Goal: Transaction & Acquisition: Book appointment/travel/reservation

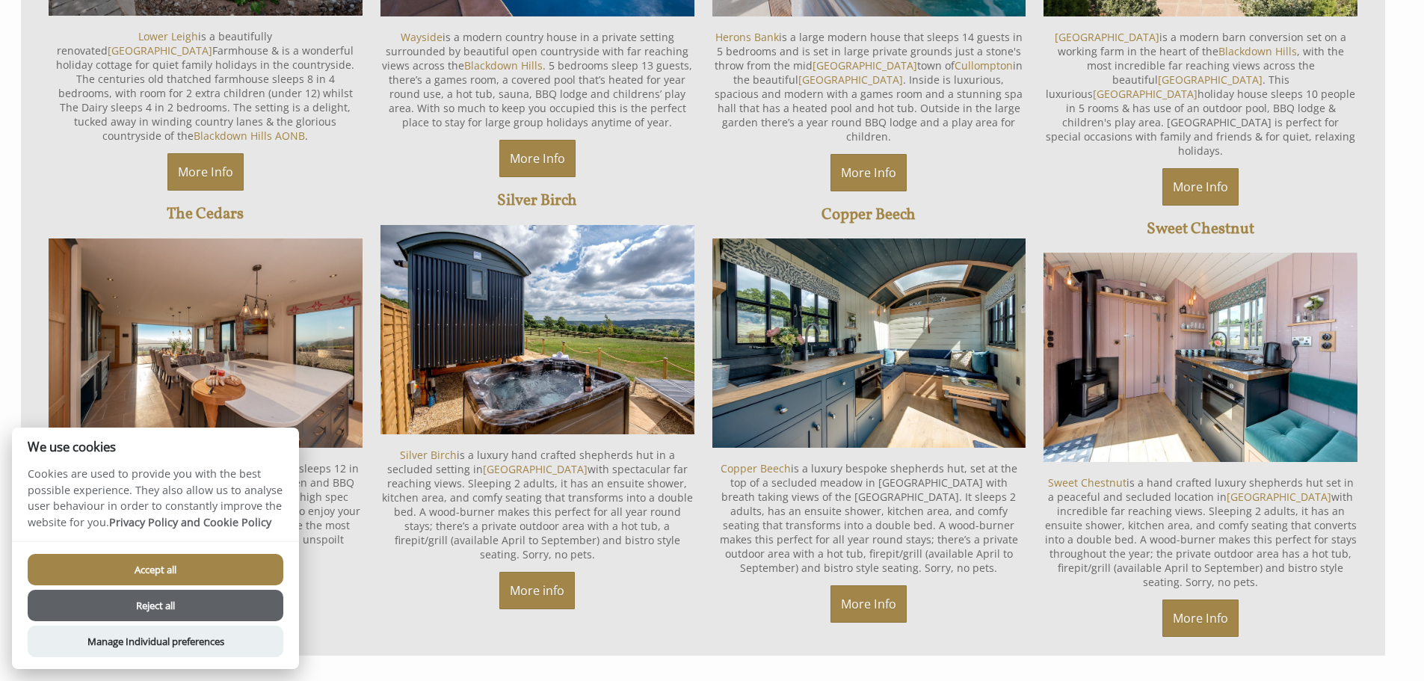
scroll to position [1420, 0]
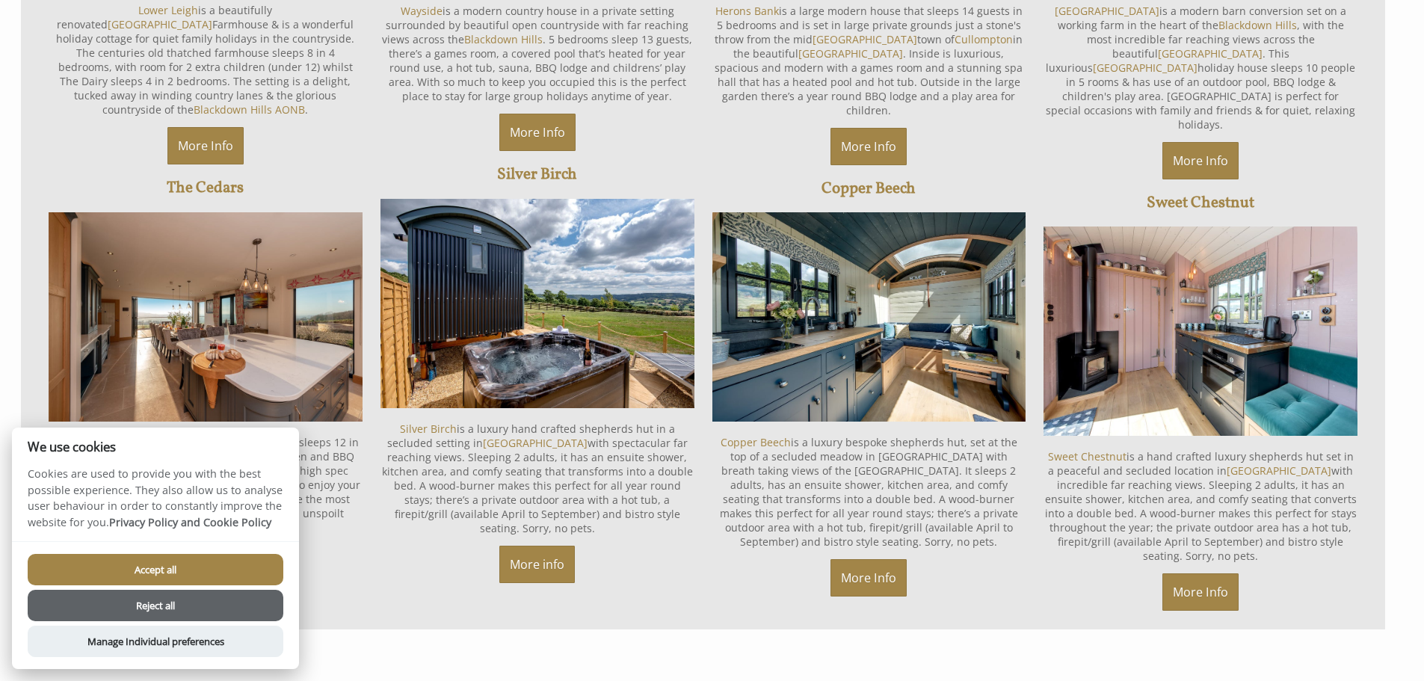
click at [131, 562] on button "Accept all" at bounding box center [156, 569] width 256 height 31
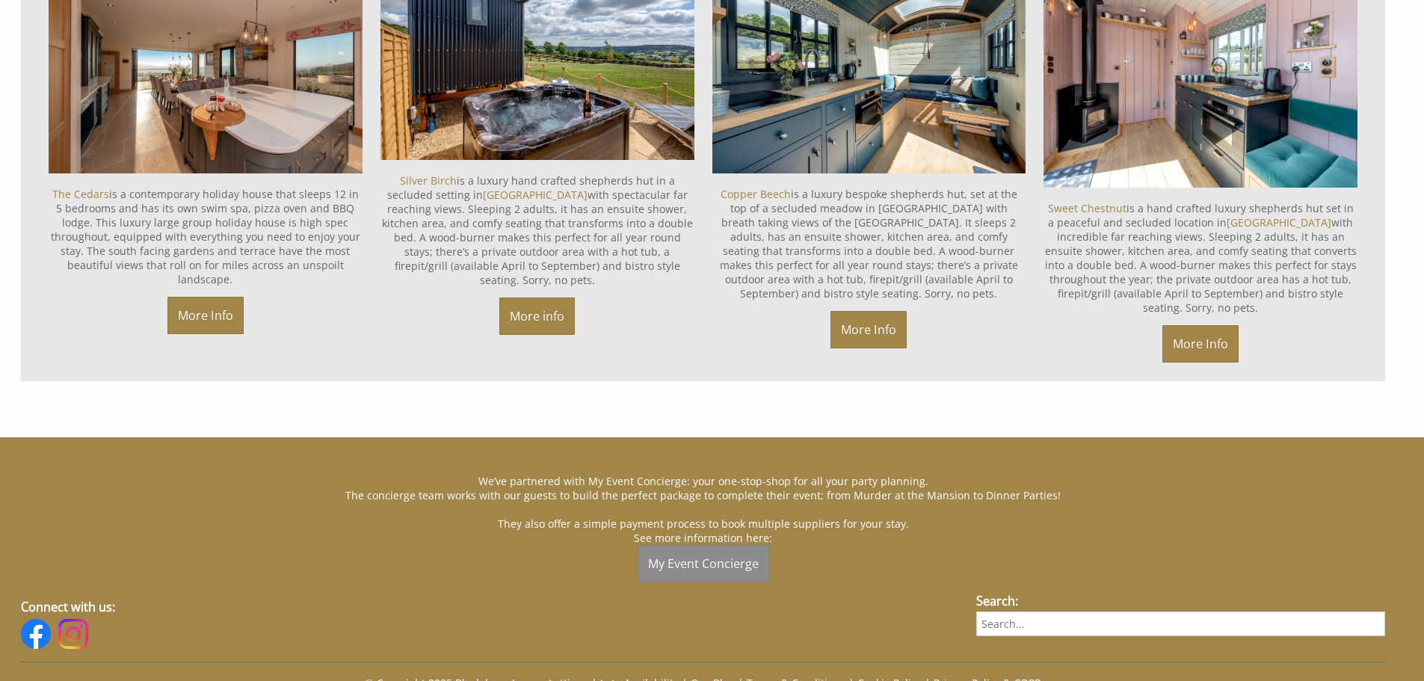
scroll to position [1643, 0]
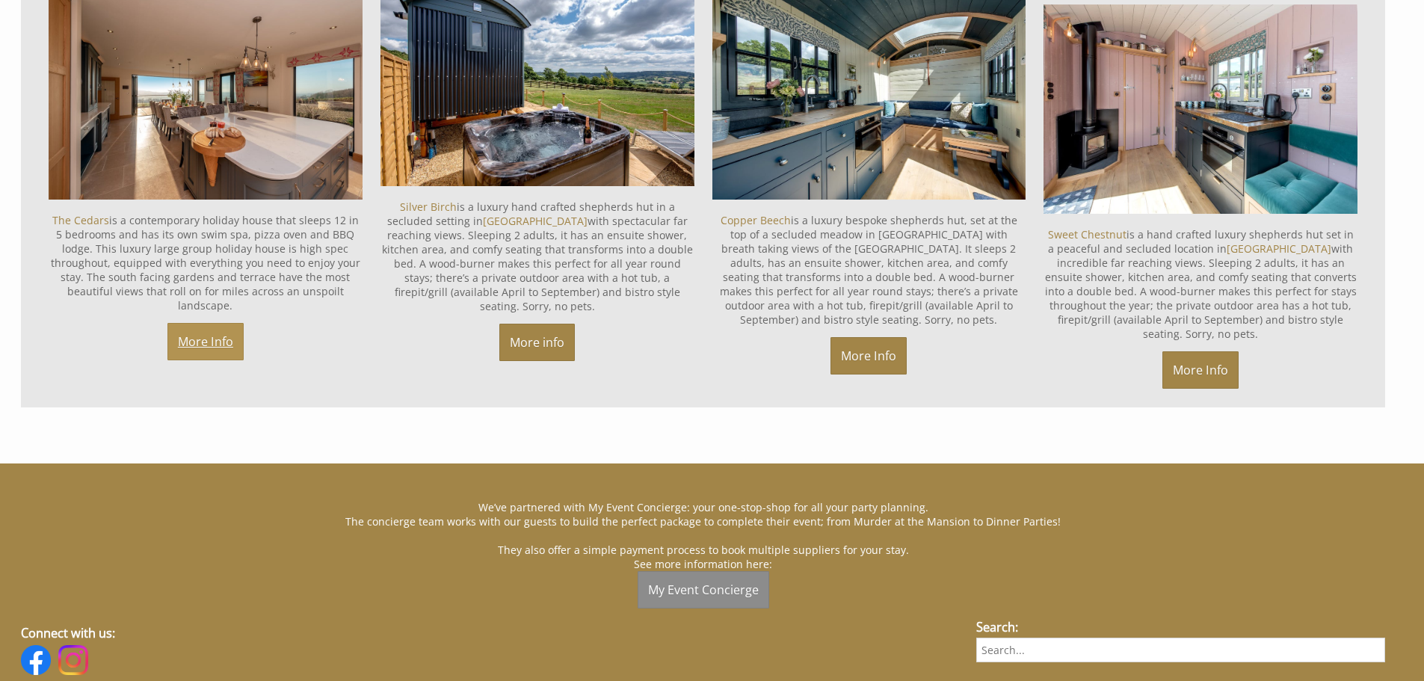
click at [209, 323] on link "More Info" at bounding box center [205, 341] width 76 height 37
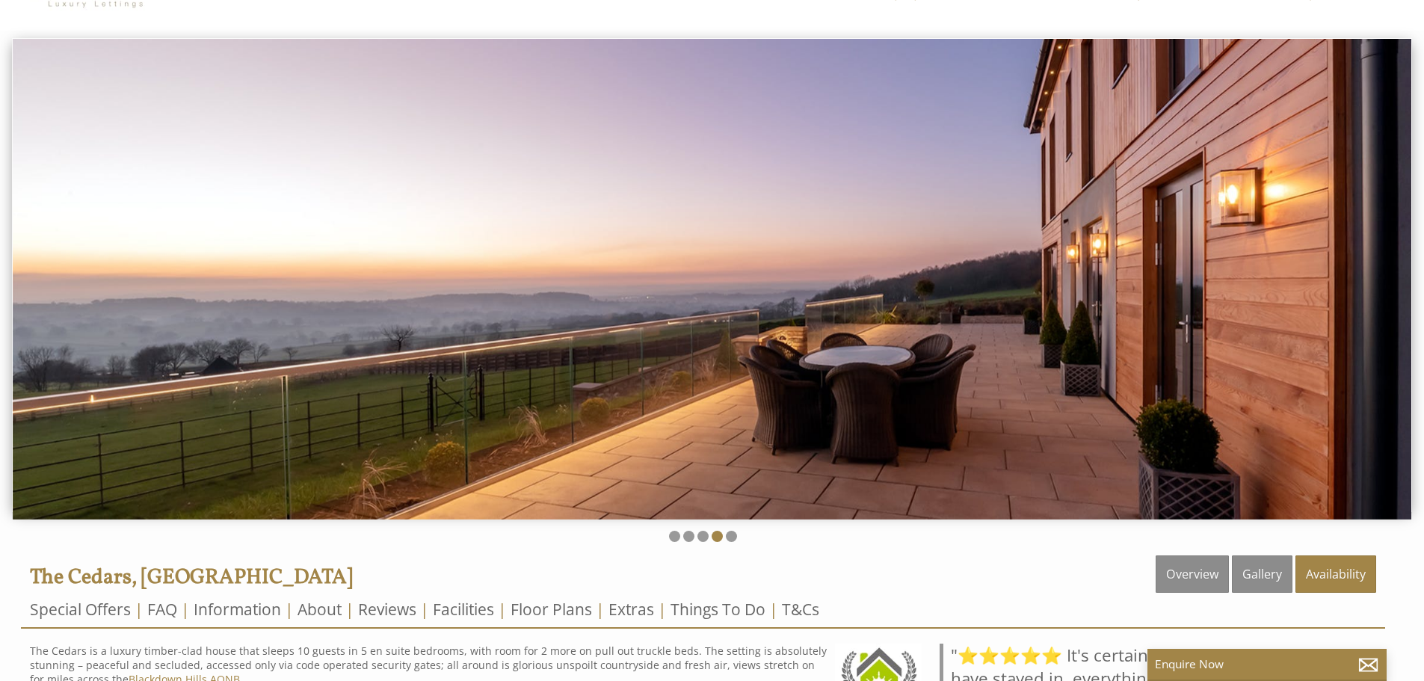
scroll to position [299, 0]
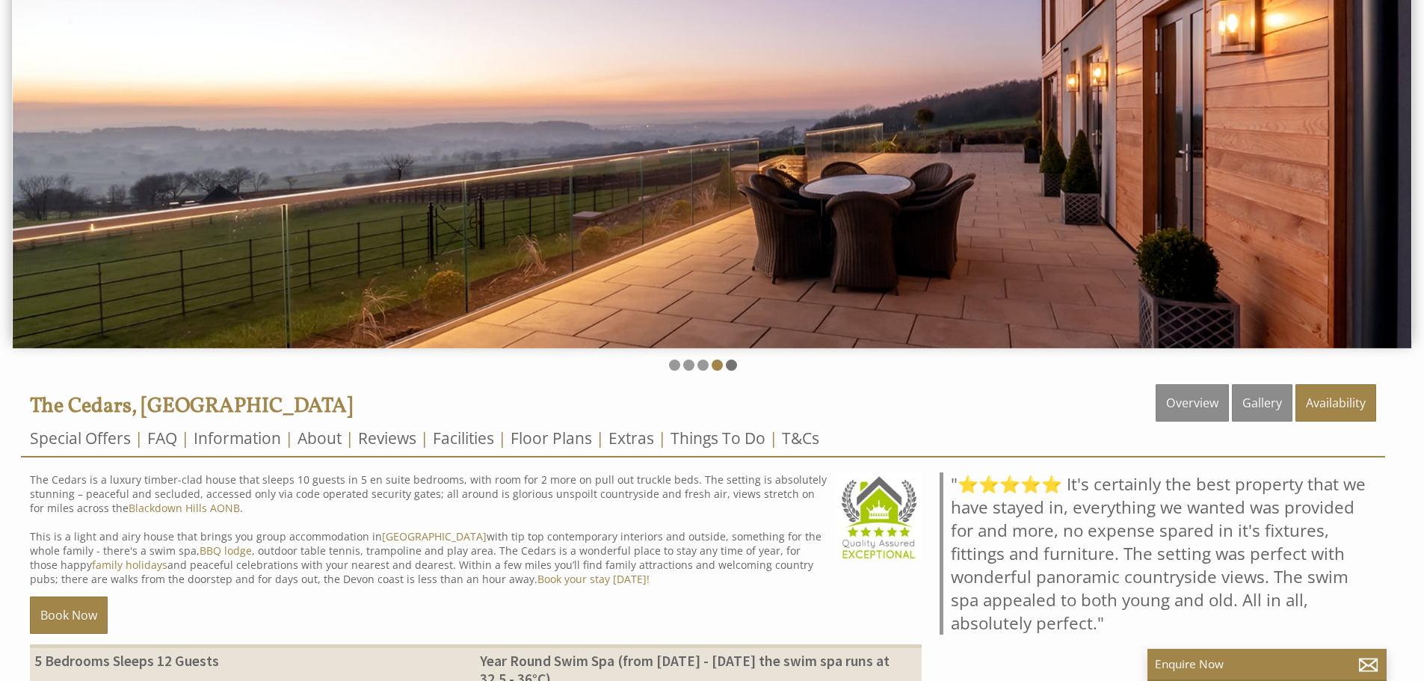
click at [726, 364] on li at bounding box center [731, 365] width 11 height 11
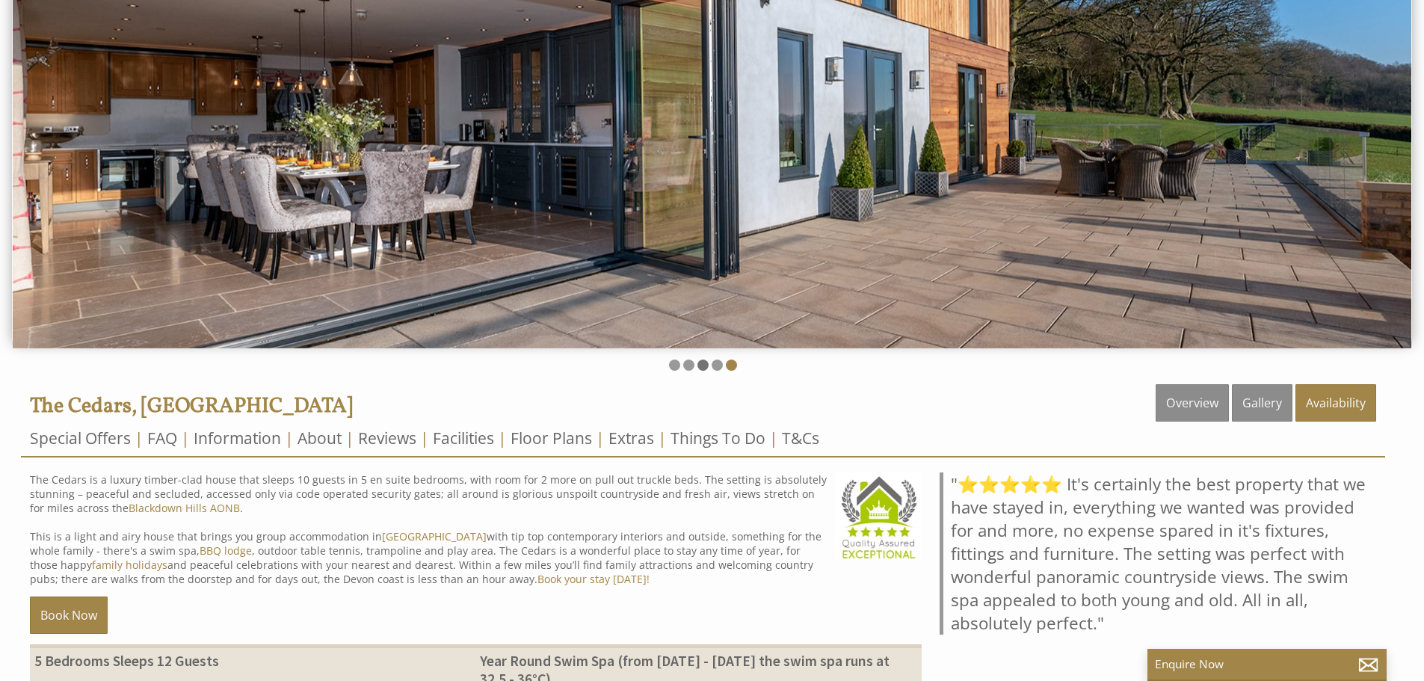
click at [698, 369] on li at bounding box center [703, 365] width 11 height 11
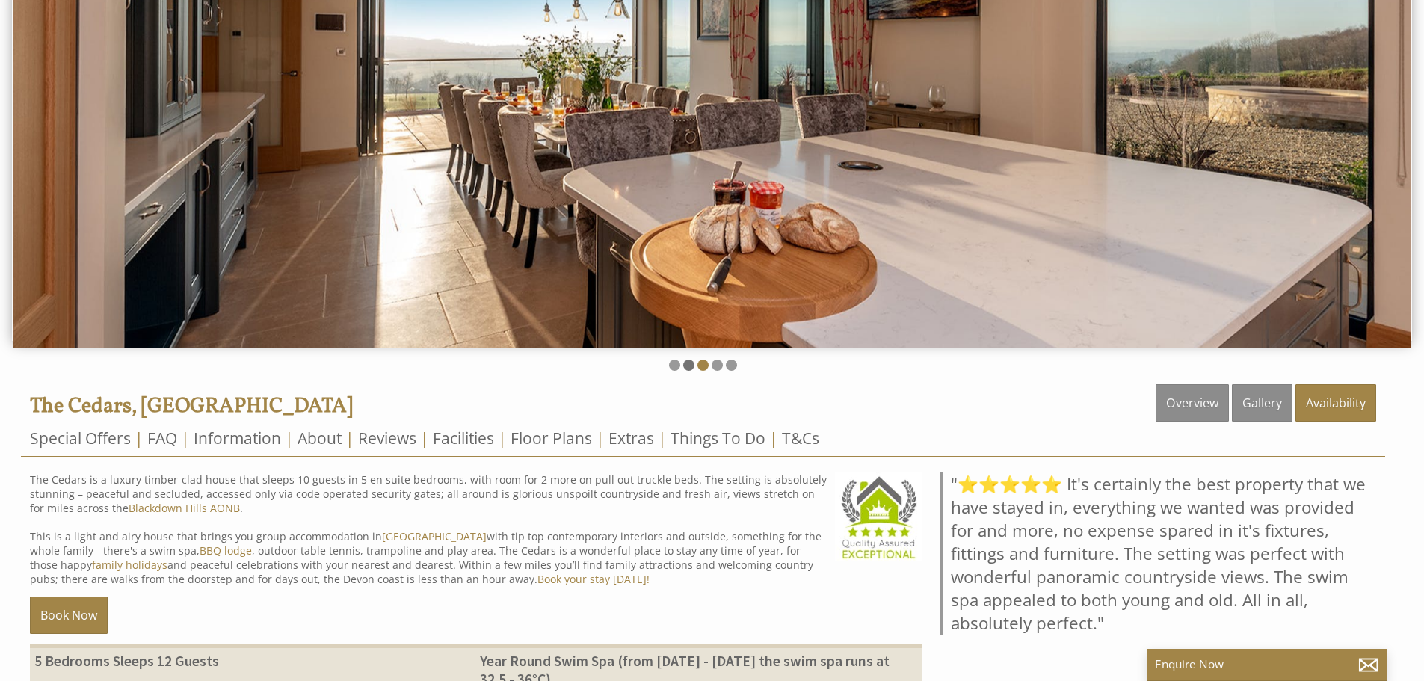
click at [692, 369] on li at bounding box center [688, 365] width 11 height 11
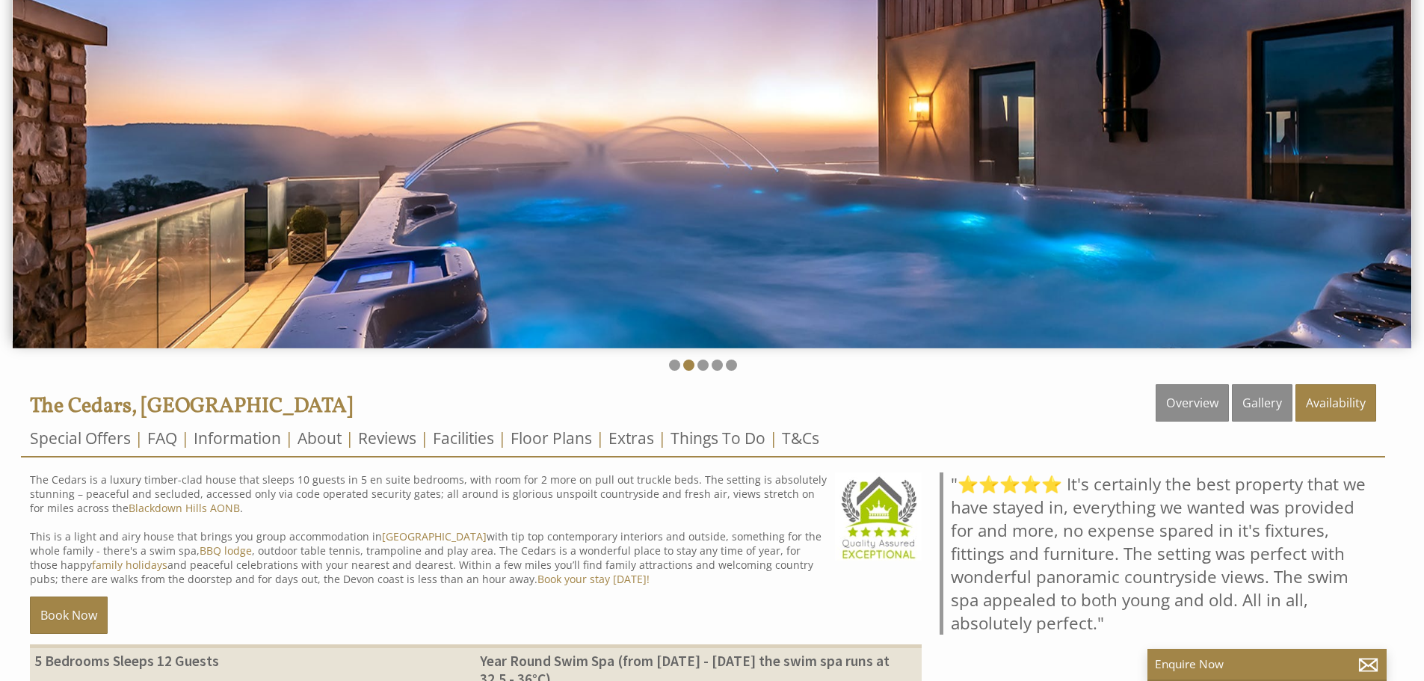
click at [668, 370] on ul at bounding box center [703, 367] width 1364 height 14
click at [677, 365] on li at bounding box center [674, 365] width 11 height 11
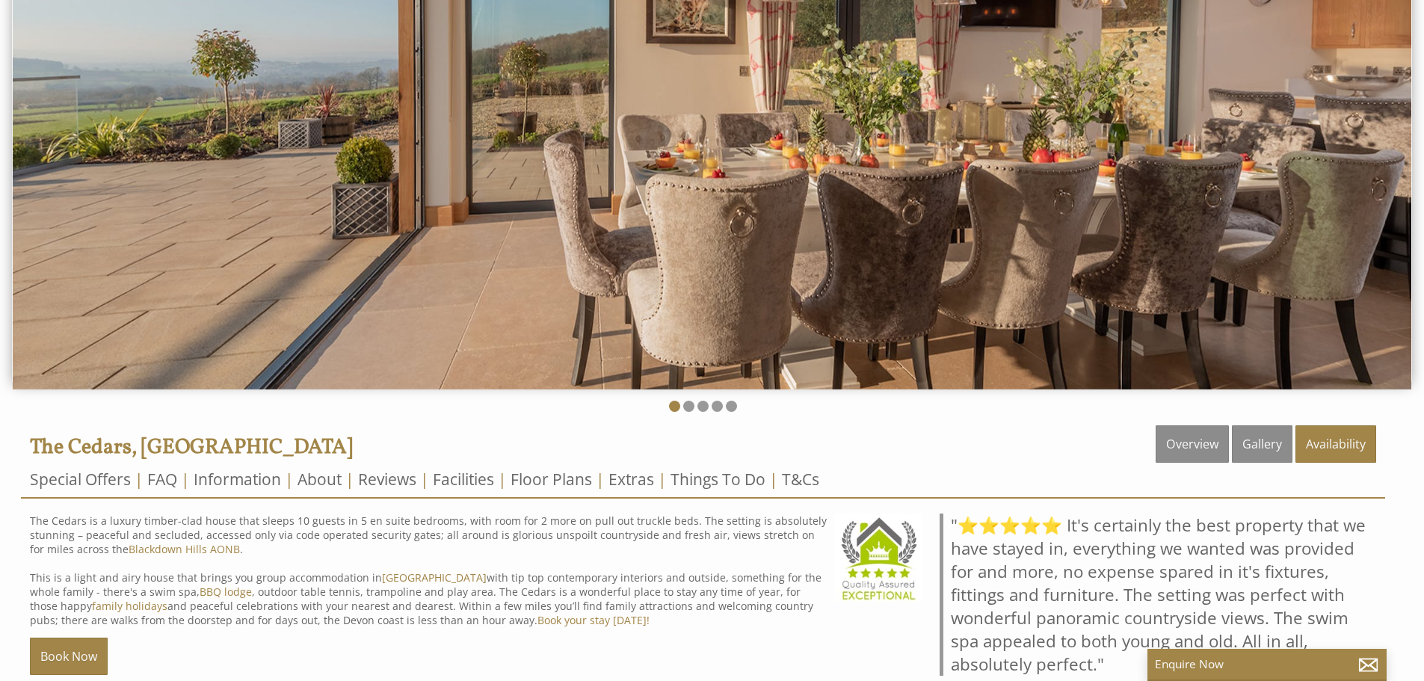
scroll to position [224, 0]
